Goal: Book appointment/travel/reservation

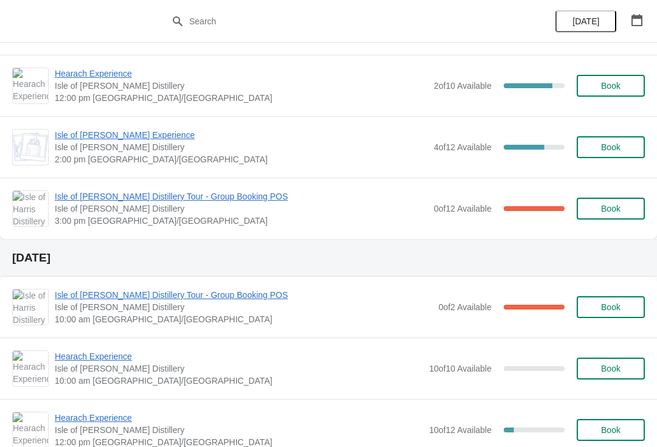
scroll to position [137, 0]
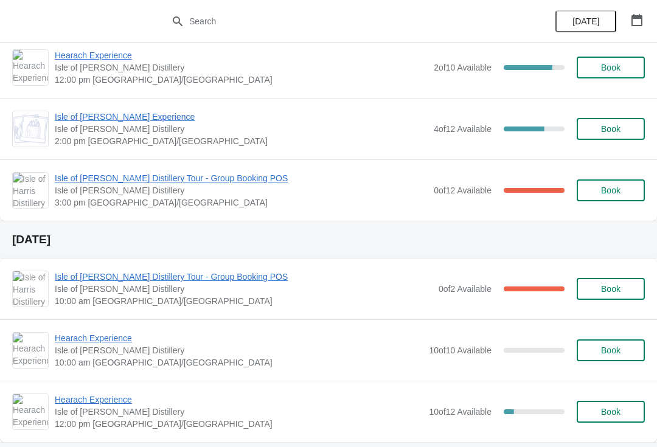
click at [228, 276] on span "Isle of [PERSON_NAME] Distillery Tour - Group Booking POS" at bounding box center [244, 277] width 378 height 12
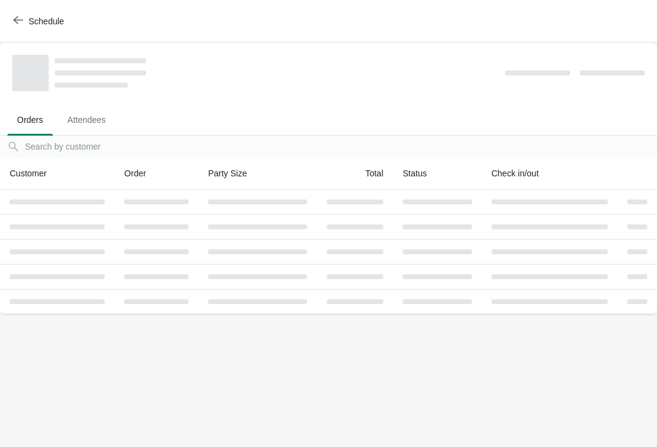
scroll to position [0, 0]
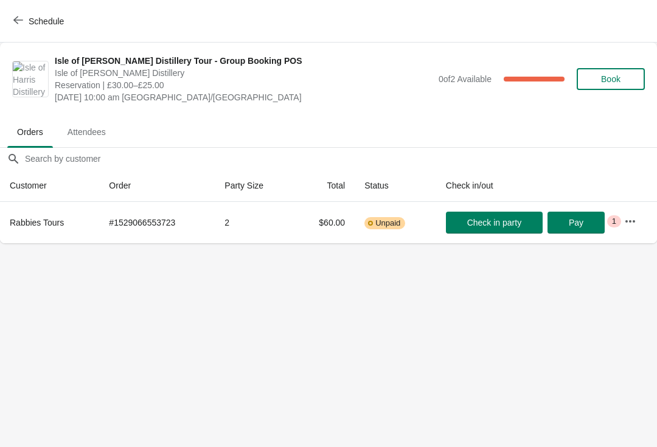
click at [9, 24] on button "Schedule" at bounding box center [40, 21] width 68 height 22
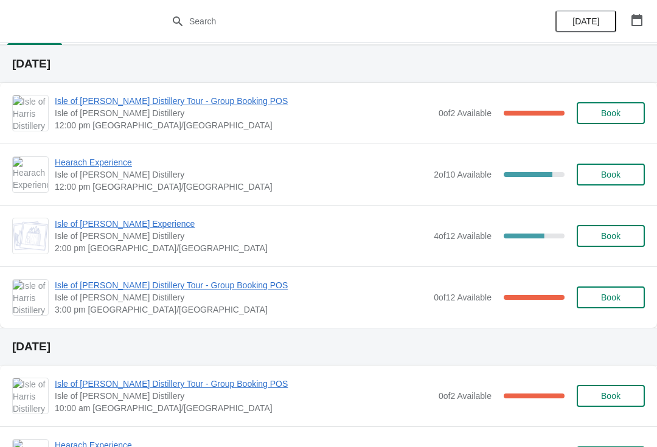
scroll to position [29, 0]
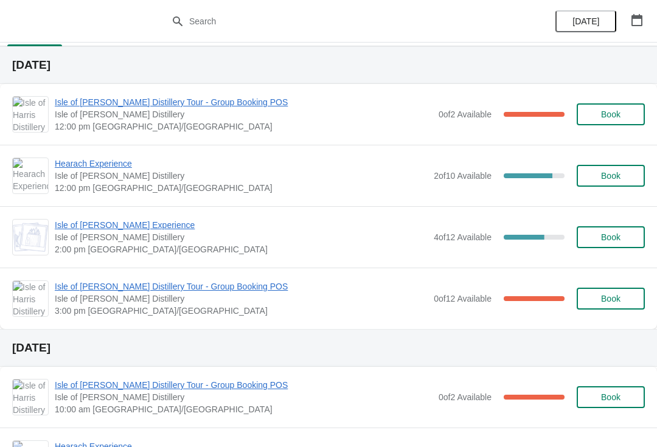
click at [612, 176] on span "Book" at bounding box center [610, 176] width 19 height 10
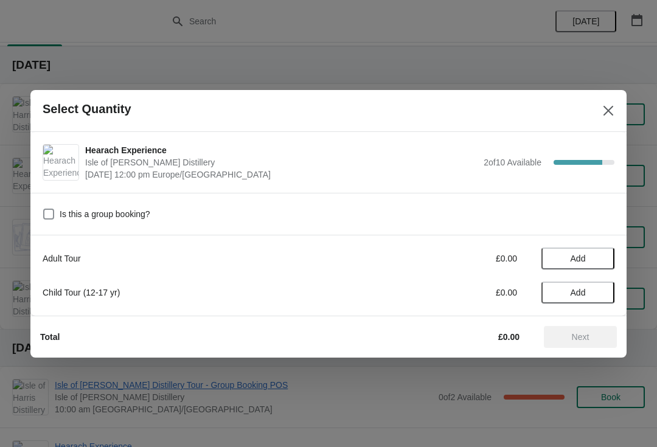
click at [579, 262] on span "Add" at bounding box center [578, 259] width 15 height 10
click at [596, 257] on icon at bounding box center [599, 258] width 13 height 13
click at [588, 335] on span "Next" at bounding box center [581, 337] width 18 height 10
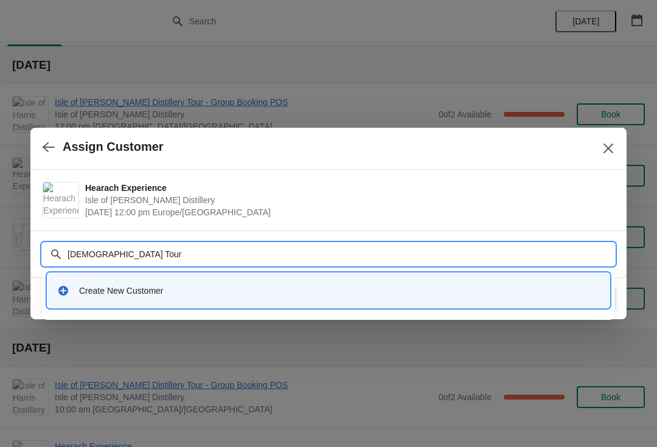
type input "Rabbies Tours"
click at [203, 293] on div "Create New Customer" at bounding box center [339, 291] width 521 height 12
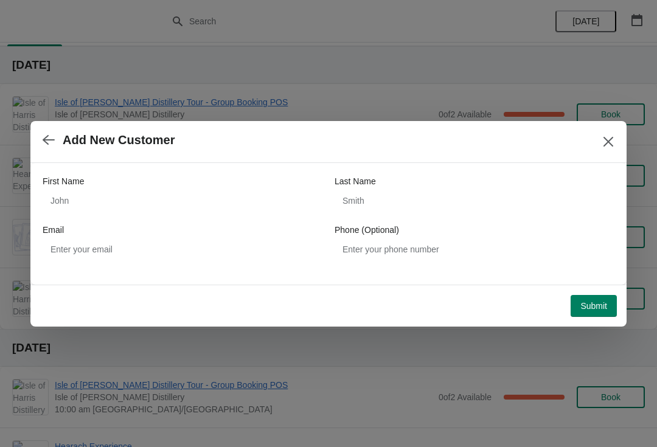
click at [265, 187] on div "First Name" at bounding box center [183, 181] width 280 height 12
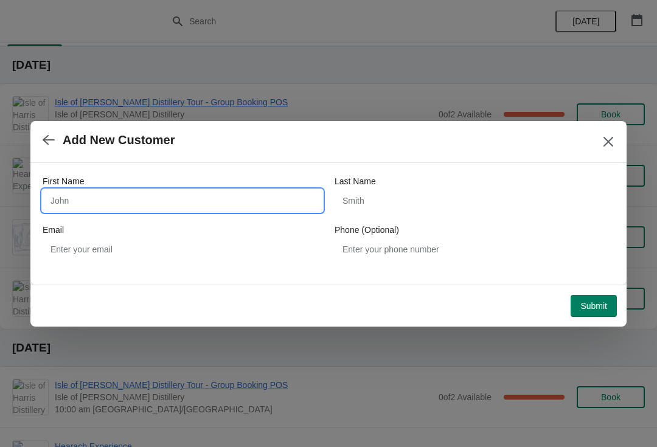
click at [246, 208] on input "First Name" at bounding box center [183, 201] width 280 height 22
type input "[DEMOGRAPHIC_DATA]"
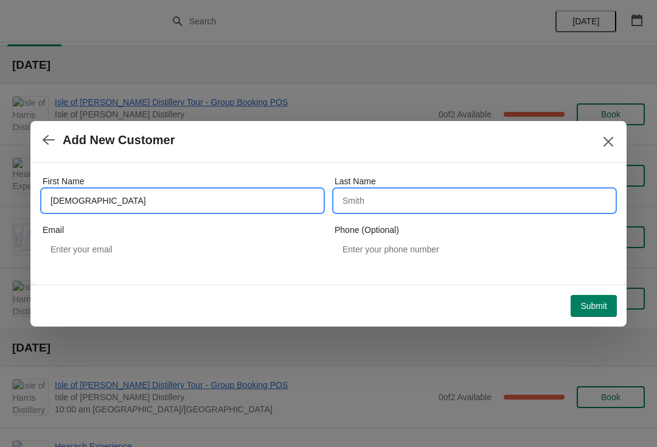
click at [405, 200] on input "Last Name" at bounding box center [475, 201] width 280 height 22
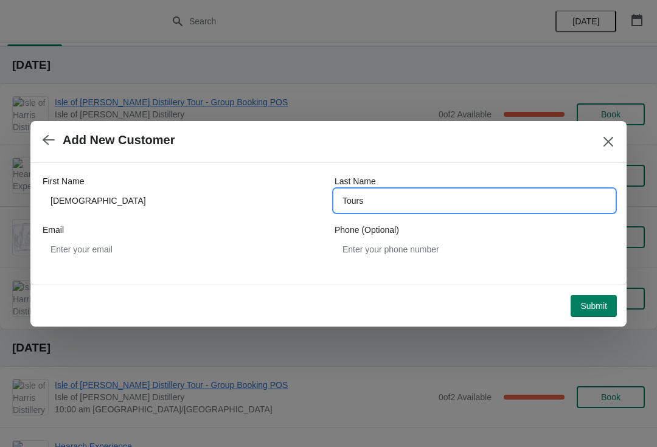
type input "Tours"
click at [598, 304] on span "Submit" at bounding box center [594, 306] width 27 height 10
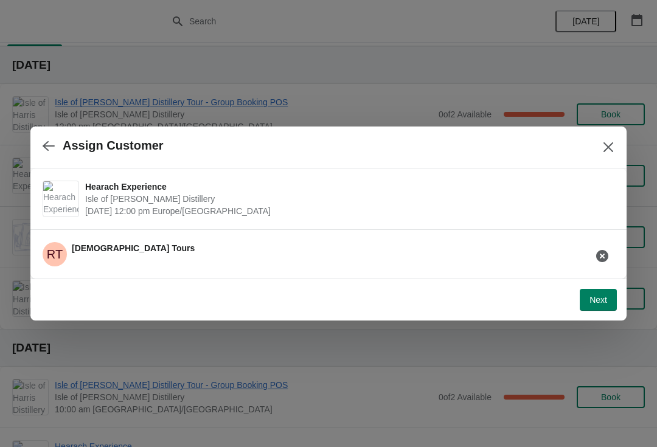
click at [598, 296] on span "Next" at bounding box center [599, 300] width 18 height 10
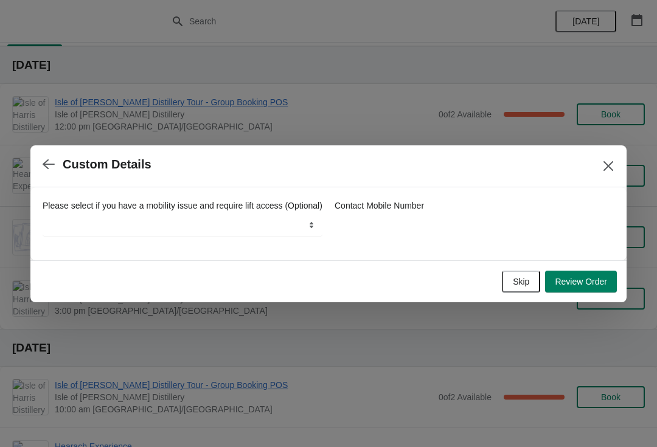
click at [585, 287] on span "Review Order" at bounding box center [581, 282] width 52 height 10
